Goal: Transaction & Acquisition: Purchase product/service

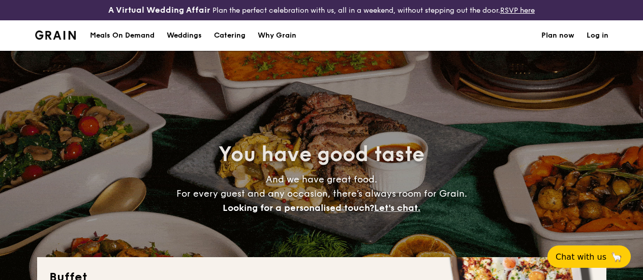
select select
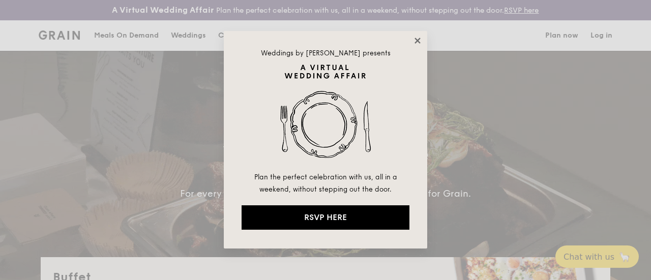
click at [419, 42] on icon at bounding box center [417, 40] width 9 height 9
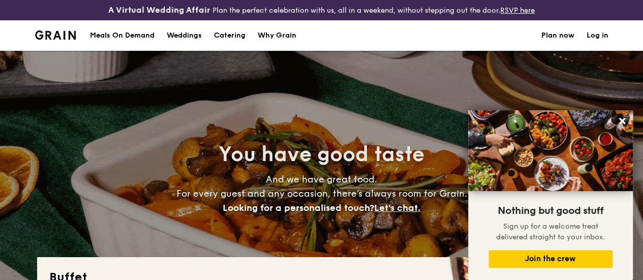
click at [122, 48] on div "Meals On Demand" at bounding box center [122, 35] width 65 height 31
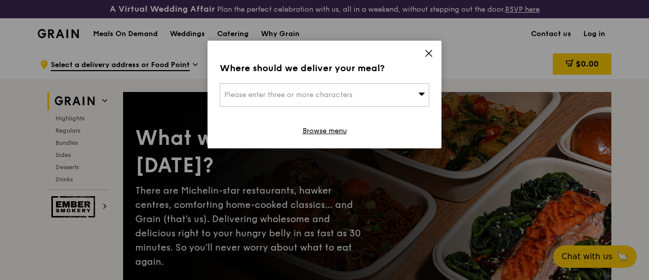
click at [433, 54] on div "Where should we deliver your meal? Please enter three or more characters Browse…" at bounding box center [324, 95] width 234 height 108
click at [325, 133] on link "Browse menu" at bounding box center [324, 131] width 44 height 10
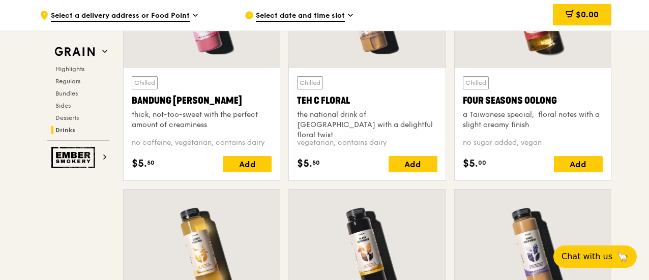
scroll to position [3609, 0]
